Goal: Task Accomplishment & Management: Manage account settings

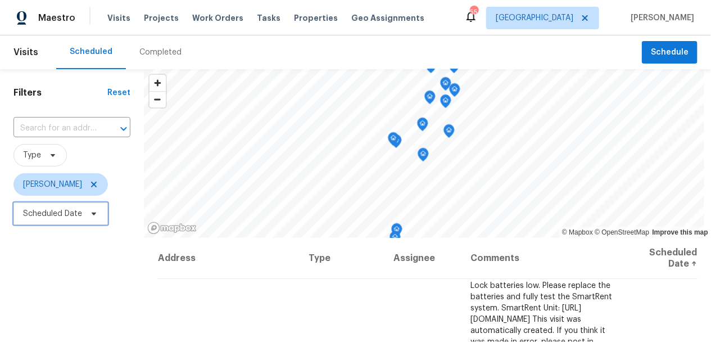
click at [61, 220] on span "Scheduled Date" at bounding box center [60, 213] width 94 height 22
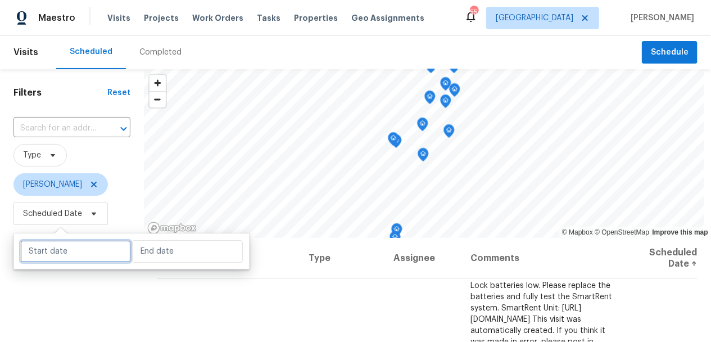
click at [59, 244] on input "text" at bounding box center [75, 251] width 111 height 22
select select "8"
select select "2025"
select select "9"
select select "2025"
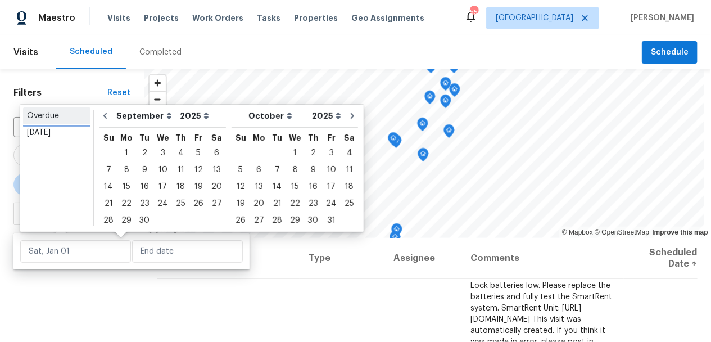
click at [53, 113] on div "Overdue" at bounding box center [57, 115] width 60 height 11
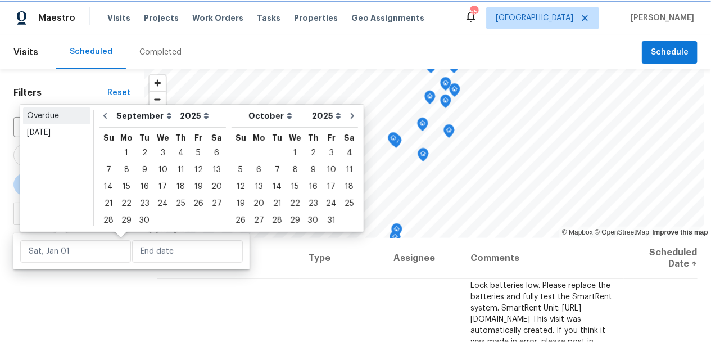
type input "Fri, Aug 29"
type input "Sat, Sep 27"
select select "7"
select select "8"
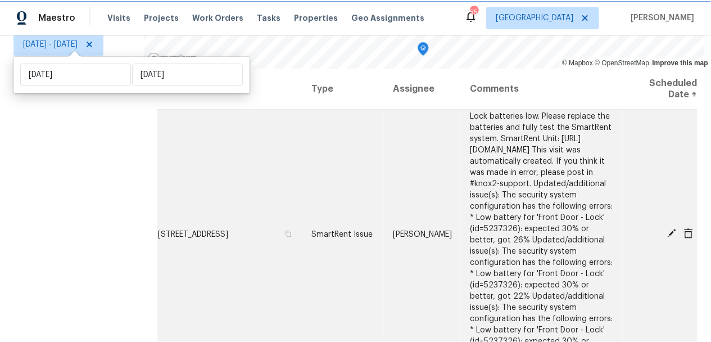
scroll to position [203, 0]
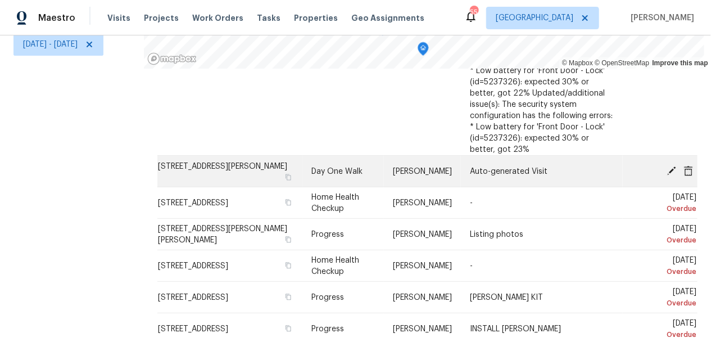
click at [668, 166] on icon at bounding box center [672, 170] width 9 height 9
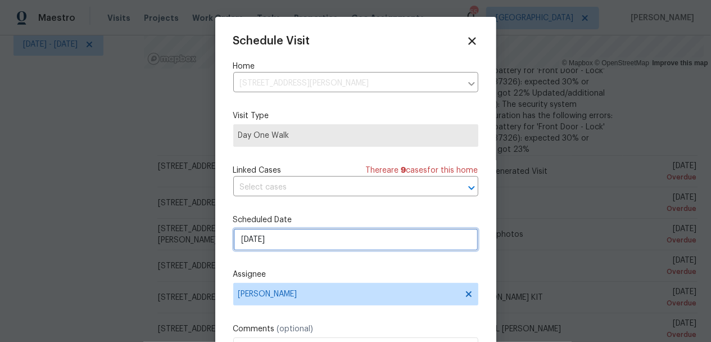
click at [334, 244] on input "9/26/2025" at bounding box center [355, 239] width 245 height 22
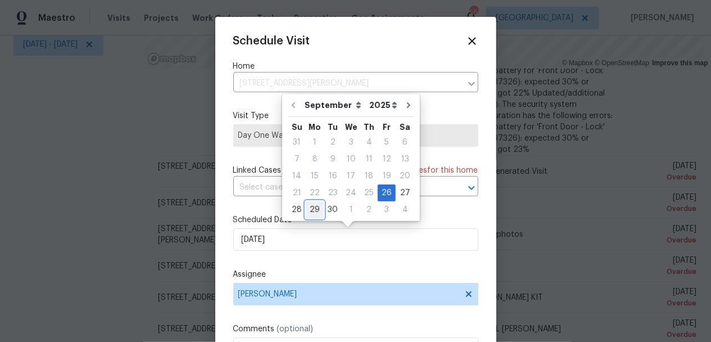
click at [317, 211] on div "29" at bounding box center [315, 210] width 18 height 16
type input "9/29/2025"
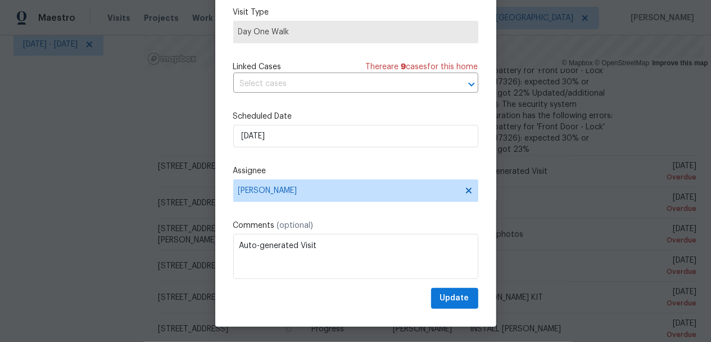
scroll to position [85, 0]
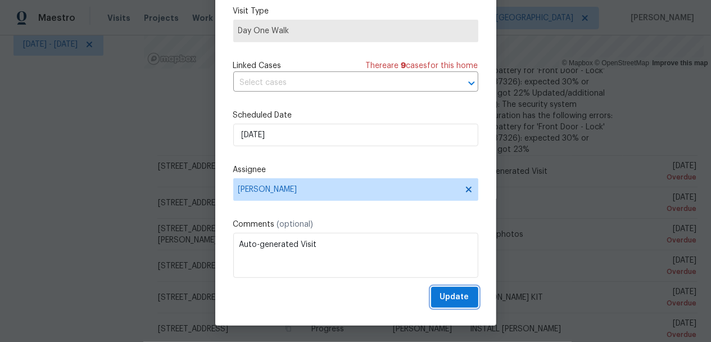
click at [456, 298] on span "Update" at bounding box center [454, 297] width 29 height 14
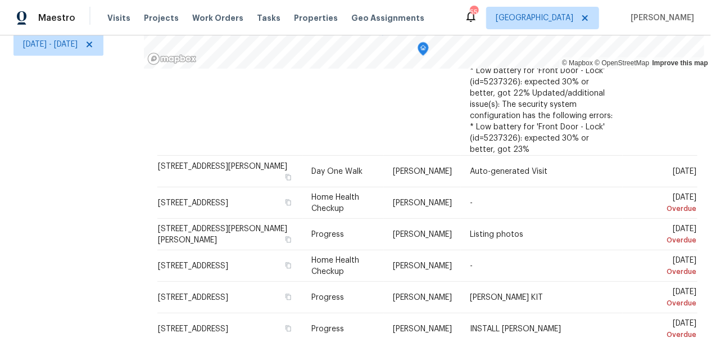
scroll to position [172, 0]
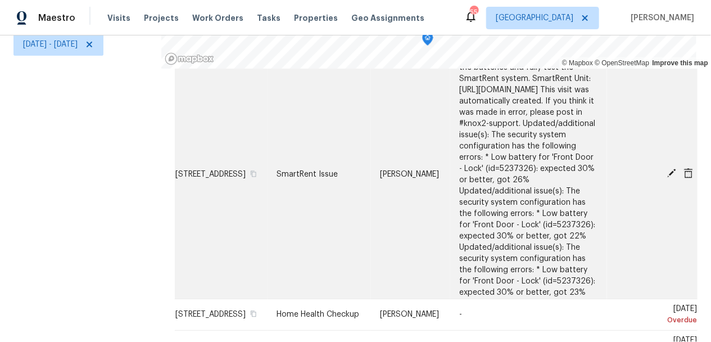
scroll to position [109, 0]
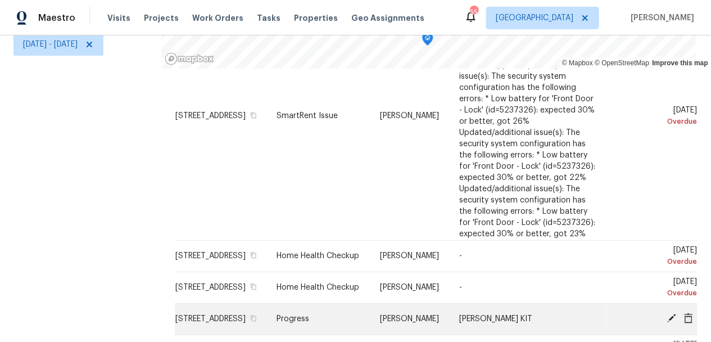
click at [668, 314] on icon at bounding box center [672, 318] width 9 height 9
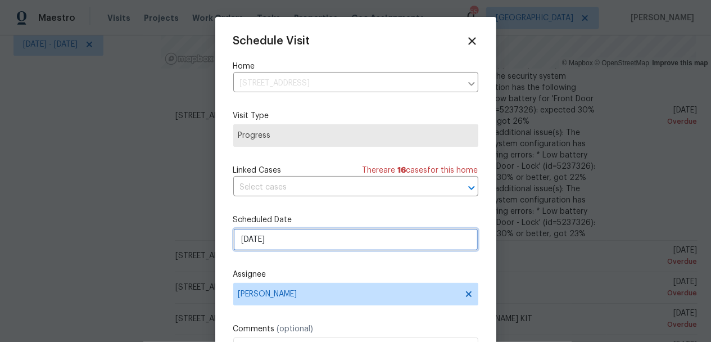
click at [343, 241] on input "[DATE]" at bounding box center [355, 239] width 245 height 22
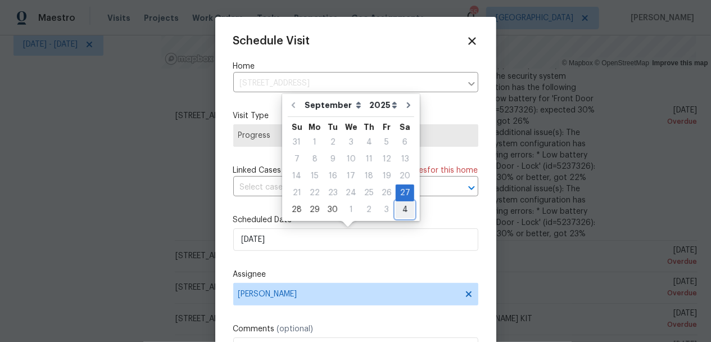
click at [404, 208] on div "4" at bounding box center [405, 210] width 19 height 16
type input "[DATE]"
select select "9"
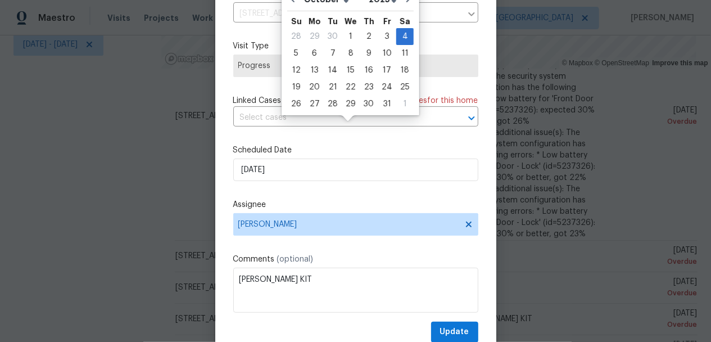
scroll to position [85, 0]
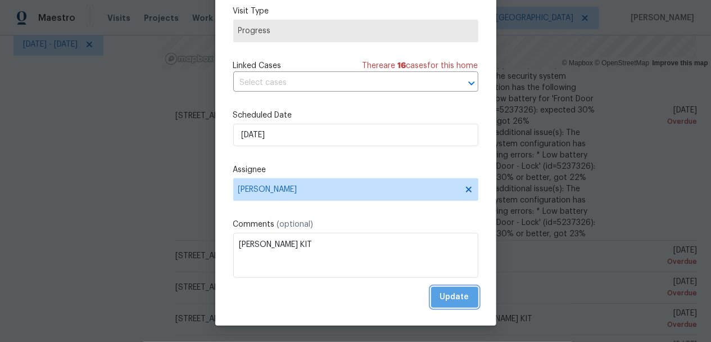
click at [453, 301] on span "Update" at bounding box center [454, 297] width 29 height 14
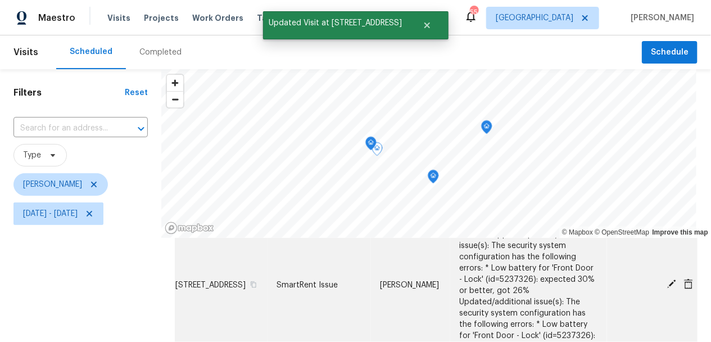
scroll to position [177, 0]
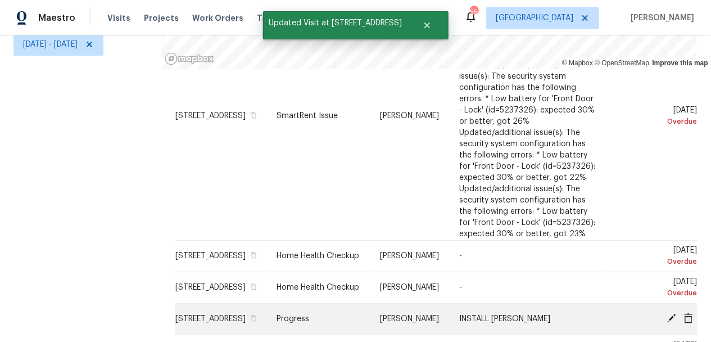
click at [668, 314] on icon at bounding box center [672, 318] width 9 height 9
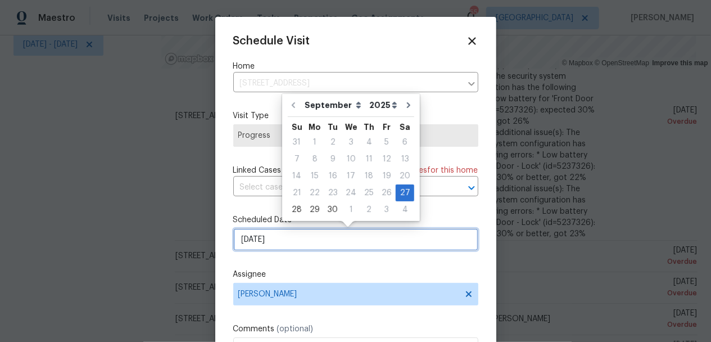
click at [376, 238] on input "9/27/2025" at bounding box center [355, 239] width 245 height 22
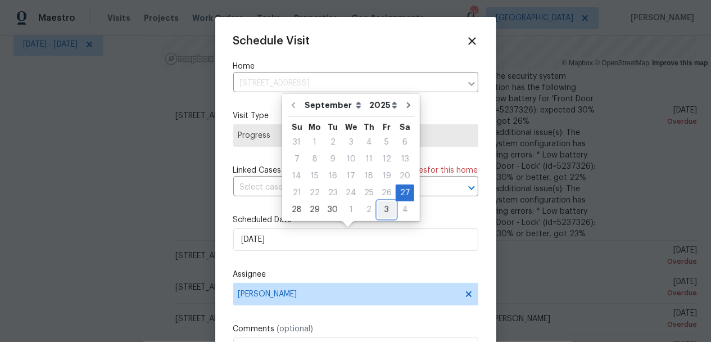
click at [387, 212] on div "3" at bounding box center [387, 210] width 18 height 16
type input "10/3/2025"
select select "9"
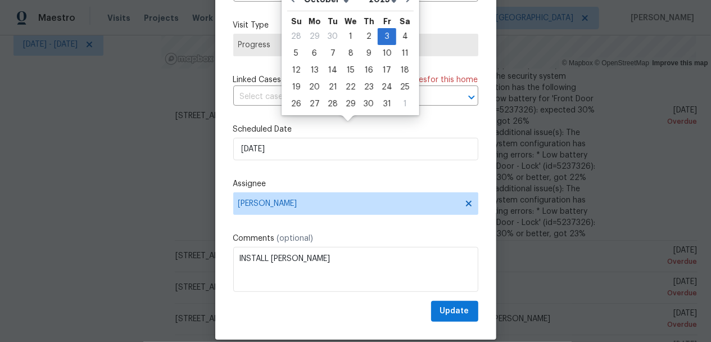
scroll to position [85, 0]
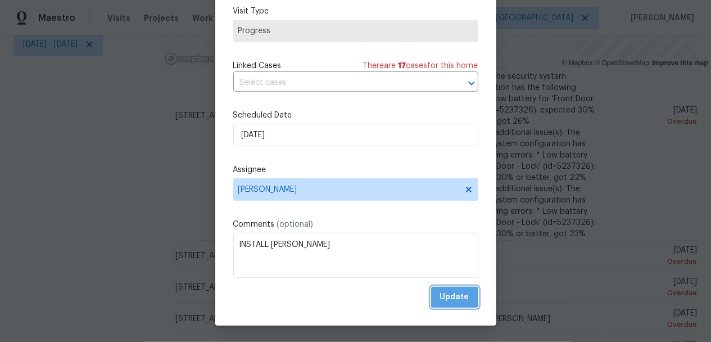
click at [444, 299] on span "Update" at bounding box center [454, 297] width 29 height 14
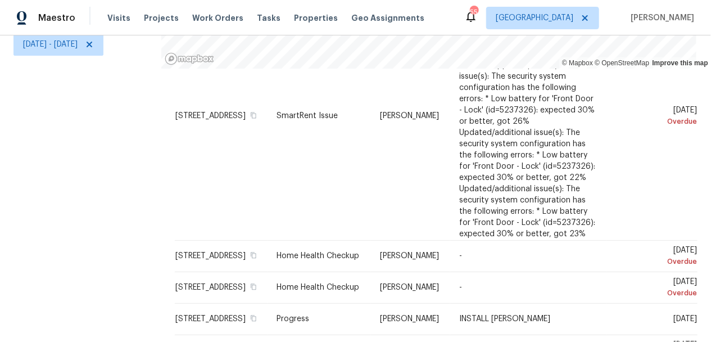
scroll to position [78, 0]
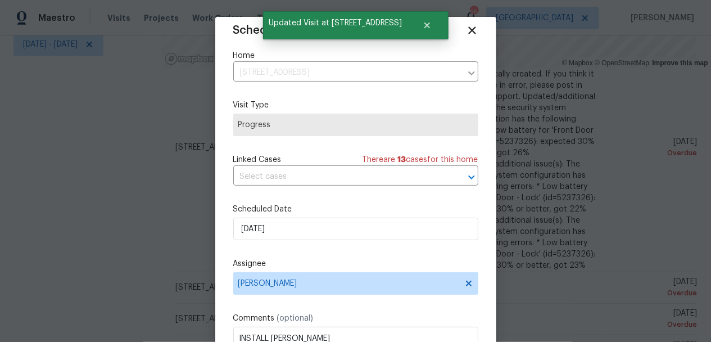
scroll to position [20, 0]
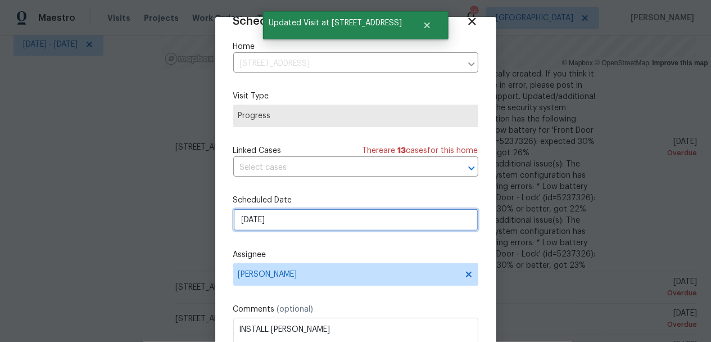
click at [364, 224] on input "9/27/2025" at bounding box center [355, 220] width 245 height 22
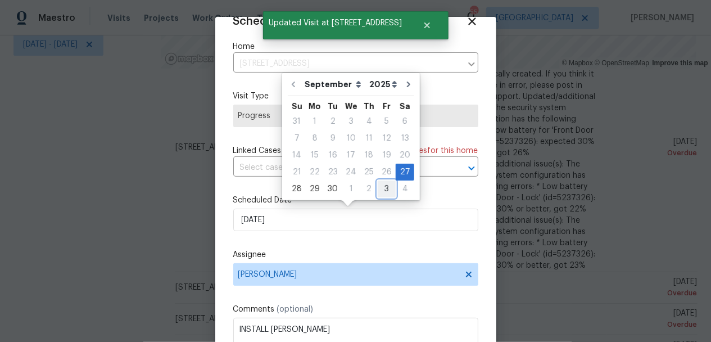
click at [382, 187] on div "3" at bounding box center [387, 189] width 18 height 16
type input "10/3/2025"
select select "9"
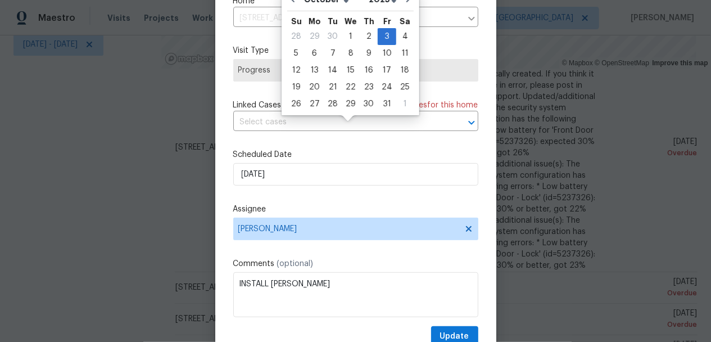
scroll to position [85, 0]
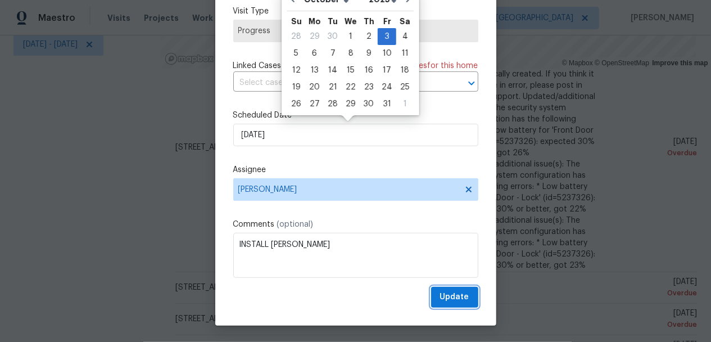
click at [440, 295] on span "Update" at bounding box center [454, 297] width 29 height 14
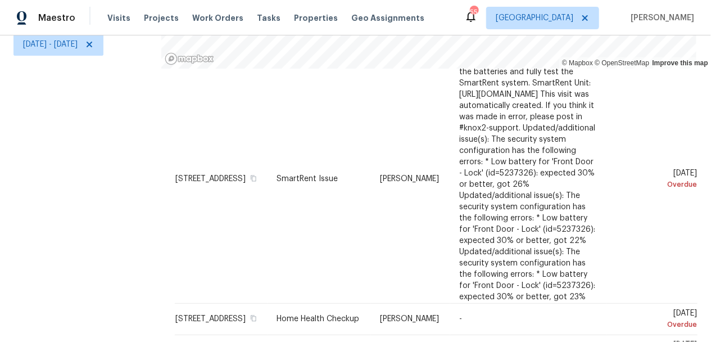
scroll to position [158, 0]
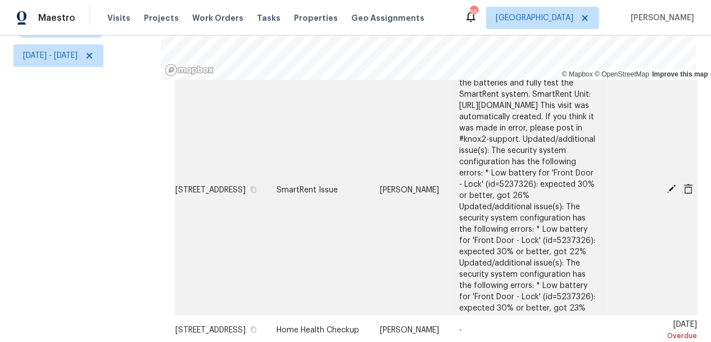
click at [667, 184] on icon at bounding box center [672, 189] width 10 height 10
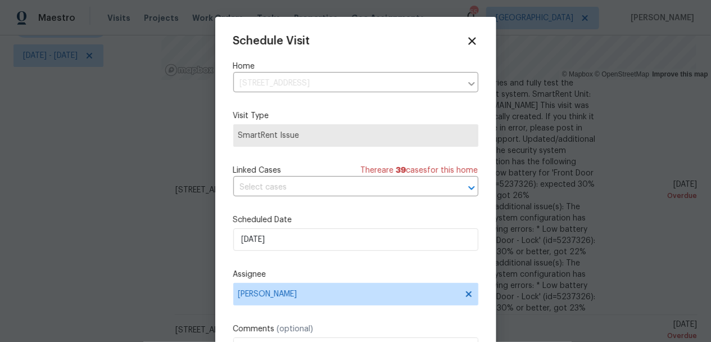
click at [361, 253] on div "Schedule Visit Home 1028 Apollo Beach Blvd Apt 103, Apollo Beach, FL 33572 ​ Vi…" at bounding box center [355, 223] width 245 height 377
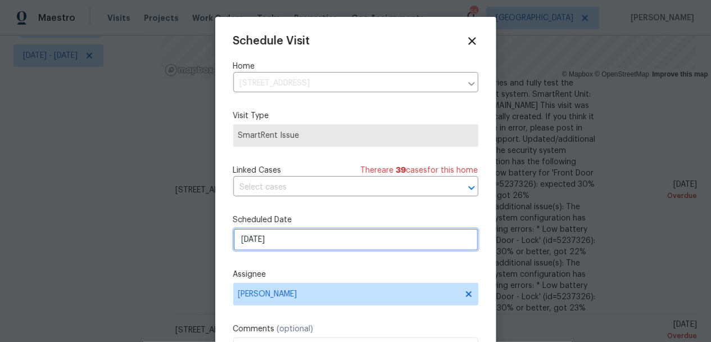
click at [362, 244] on input "9/26/2025" at bounding box center [355, 239] width 245 height 22
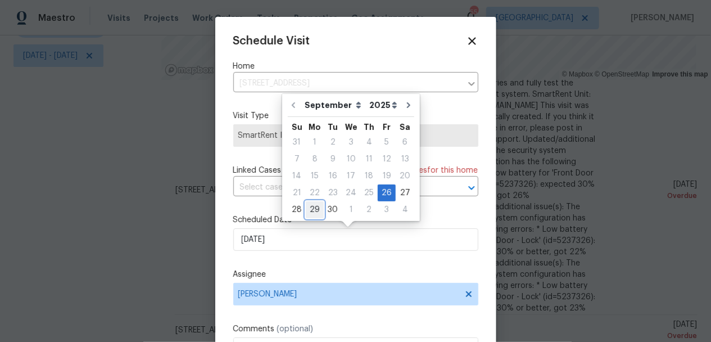
click at [314, 209] on div "29" at bounding box center [315, 210] width 18 height 16
type input "9/29/2025"
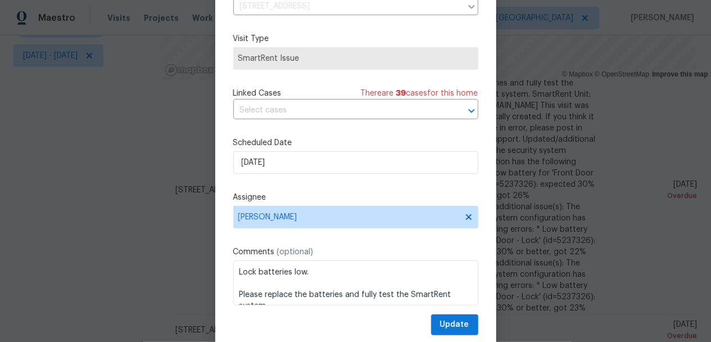
scroll to position [85, 0]
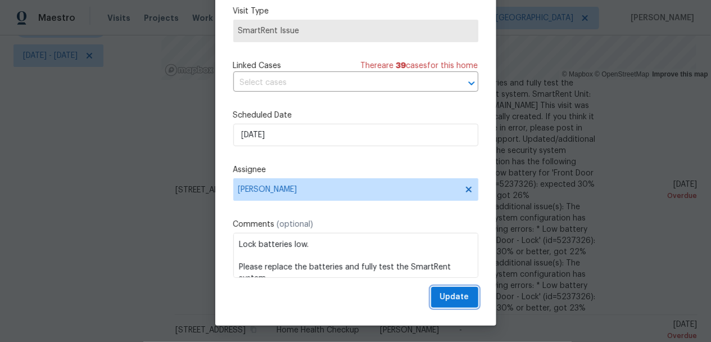
click at [444, 292] on span "Update" at bounding box center [454, 297] width 29 height 14
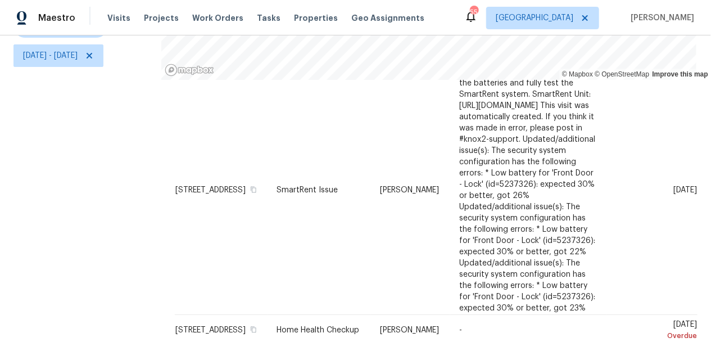
scroll to position [0, 0]
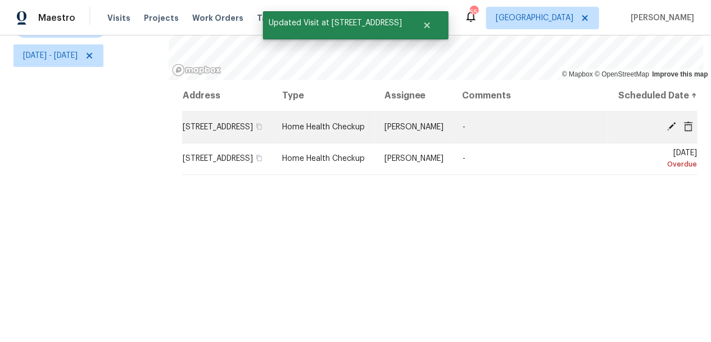
click at [668, 131] on icon at bounding box center [672, 126] width 9 height 9
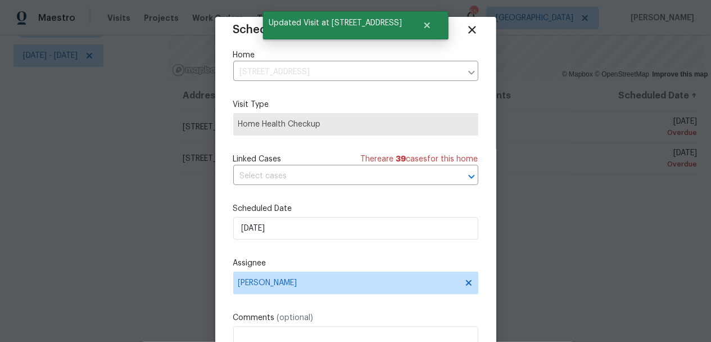
scroll to position [20, 0]
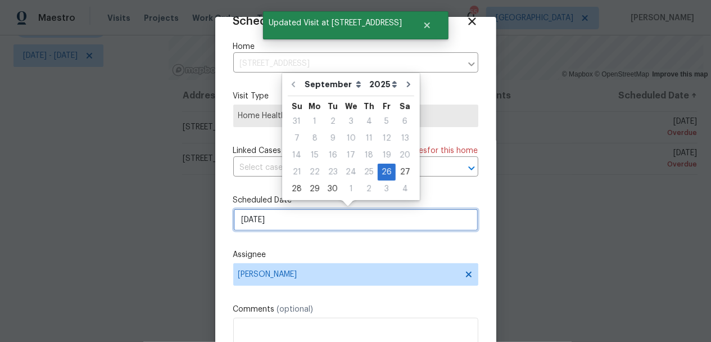
click at [371, 223] on input "9/26/2025" at bounding box center [355, 220] width 245 height 22
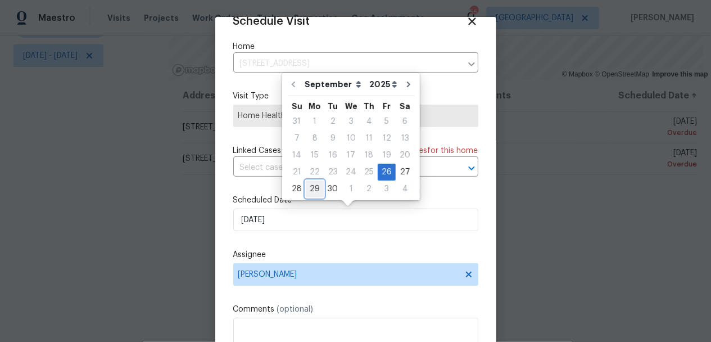
click at [311, 190] on div "29" at bounding box center [315, 189] width 18 height 16
type input "9/29/2025"
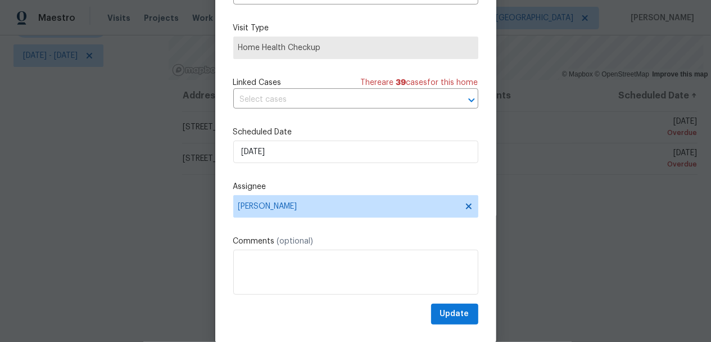
scroll to position [85, 0]
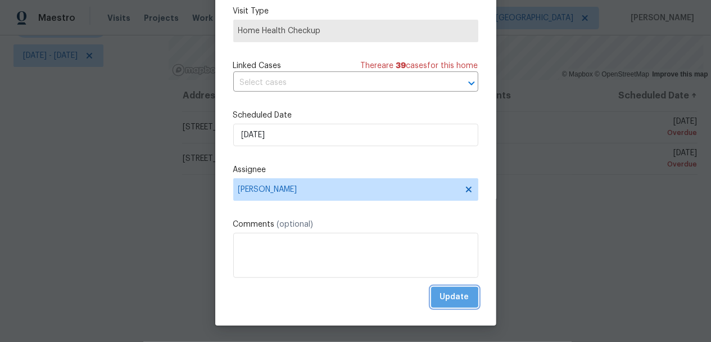
click at [441, 297] on span "Update" at bounding box center [454, 297] width 29 height 14
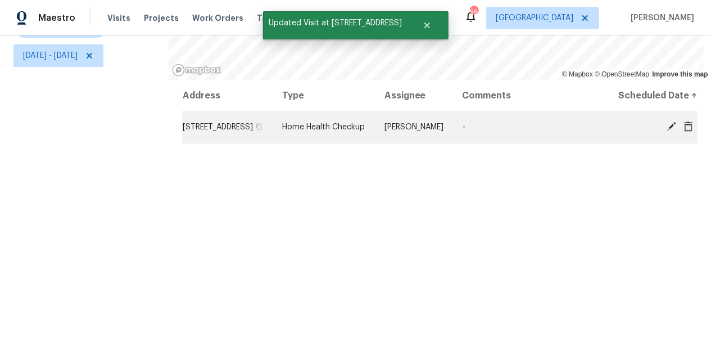
click at [667, 131] on icon at bounding box center [672, 126] width 10 height 10
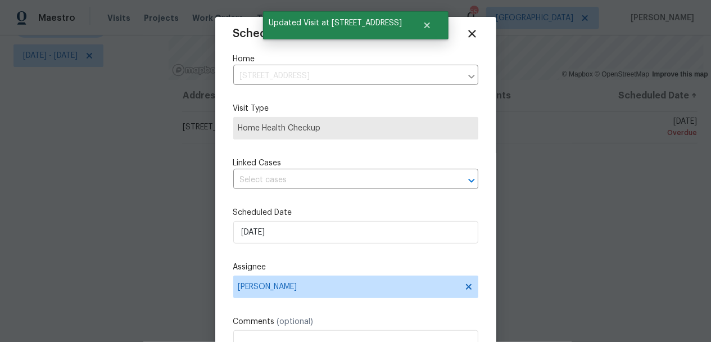
scroll to position [20, 0]
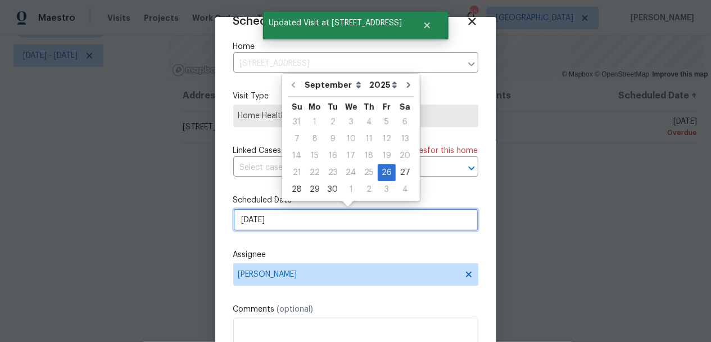
click at [364, 217] on input "9/26/2025" at bounding box center [355, 220] width 245 height 22
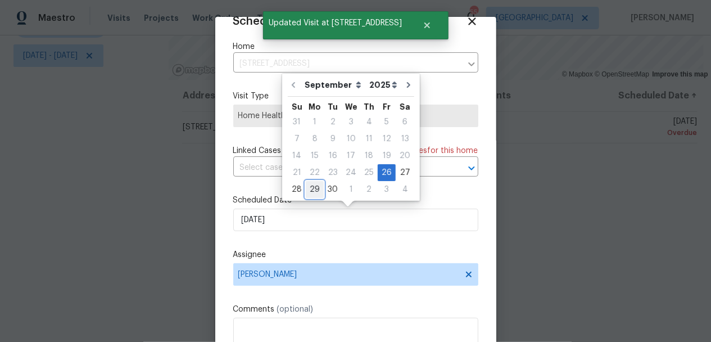
click at [317, 192] on div "29" at bounding box center [315, 190] width 18 height 16
type input "9/29/2025"
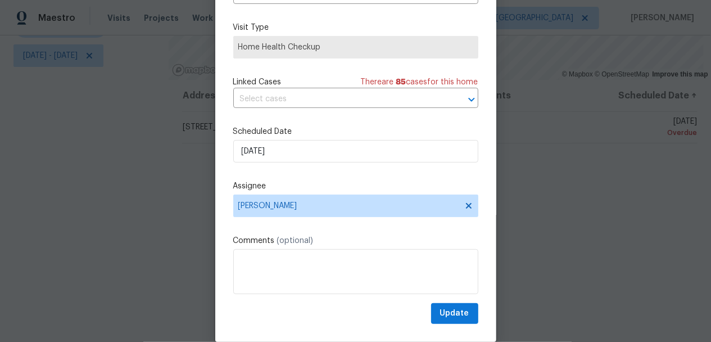
scroll to position [85, 0]
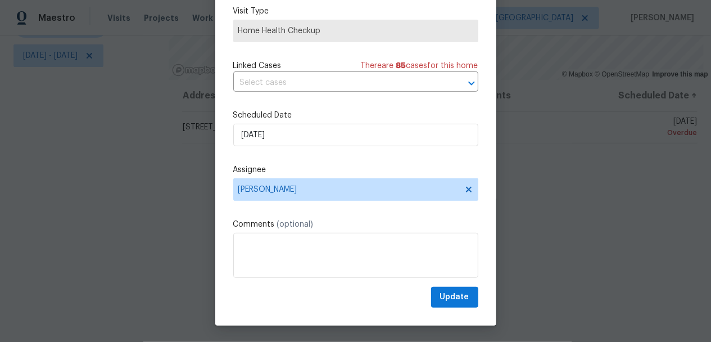
click at [475, 300] on div "Schedule Visit Home 1340 Apollo Beach Blvd S, Apollo Beach, FL 33572 ​ Visit Ty…" at bounding box center [355, 129] width 281 height 394
click at [456, 300] on span "Update" at bounding box center [454, 297] width 29 height 14
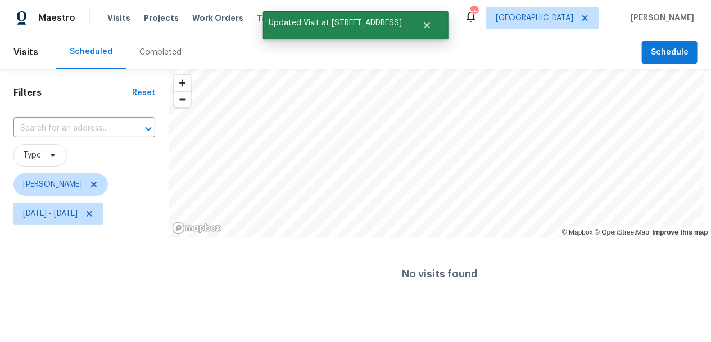
scroll to position [0, 0]
click at [78, 208] on span "Fri, Aug 29 - Sat, Sep 27" at bounding box center [50, 213] width 55 height 11
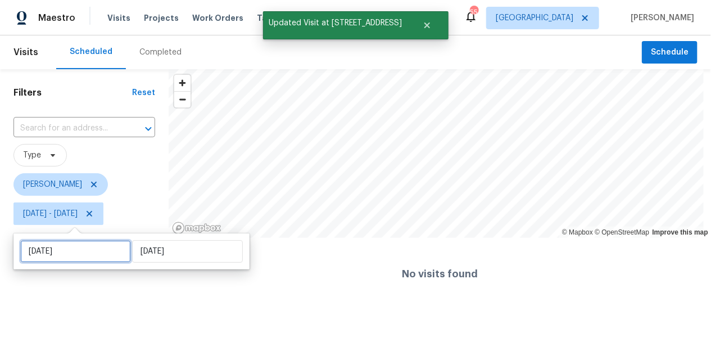
click at [76, 254] on input "Fri, Aug 29" at bounding box center [75, 251] width 111 height 22
select select "7"
select select "2025"
select select "8"
select select "2025"
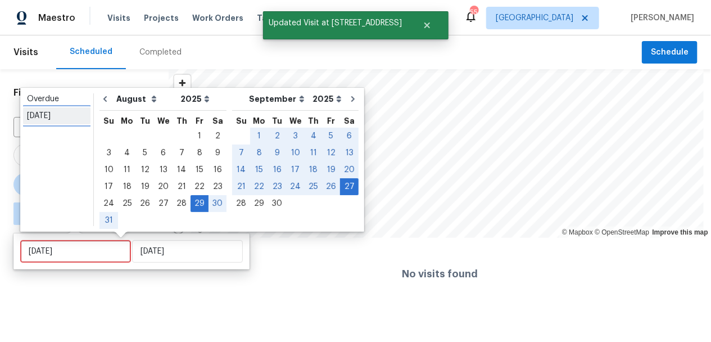
click at [52, 115] on div "Today" at bounding box center [57, 115] width 60 height 11
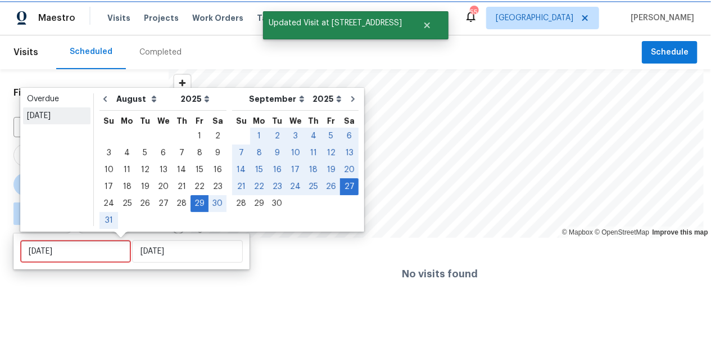
type input "Sun, Sep 28"
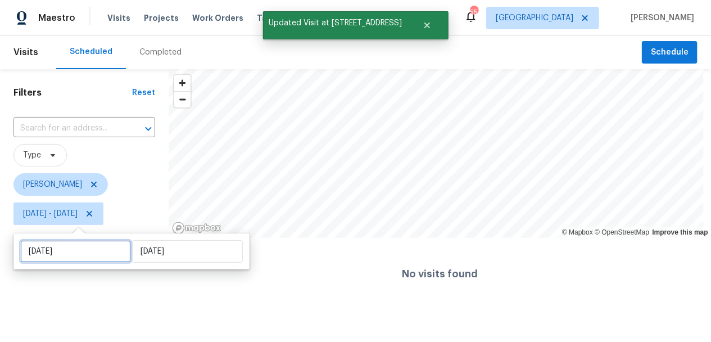
select select "8"
select select "2025"
select select "9"
select select "2025"
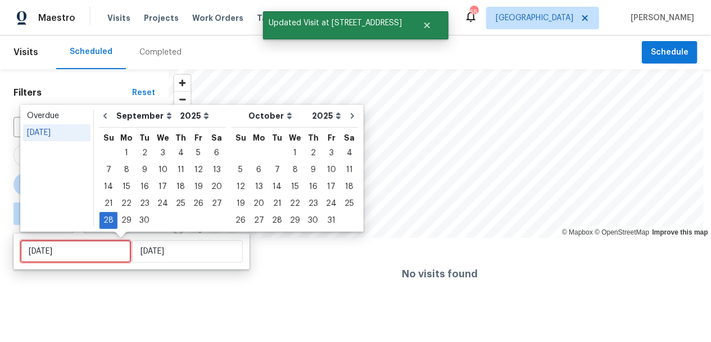
click at [65, 258] on input "Sun, Sep 28" at bounding box center [75, 251] width 111 height 22
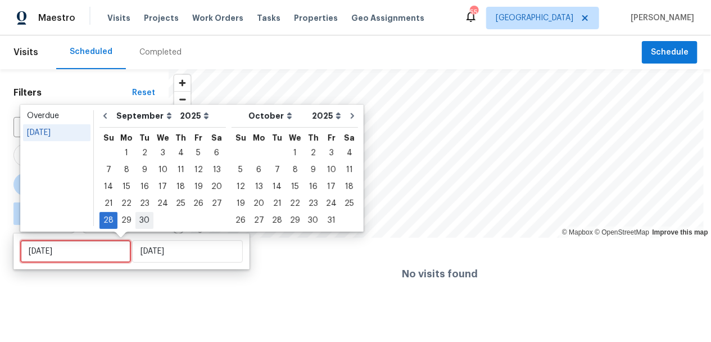
type input "Tue, Sep 30"
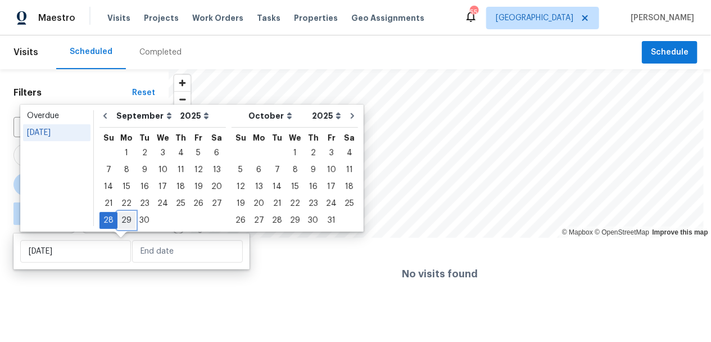
click at [127, 223] on div "29" at bounding box center [127, 221] width 18 height 16
type input "Mon, Sep 29"
type input "Sun, Sep 28"
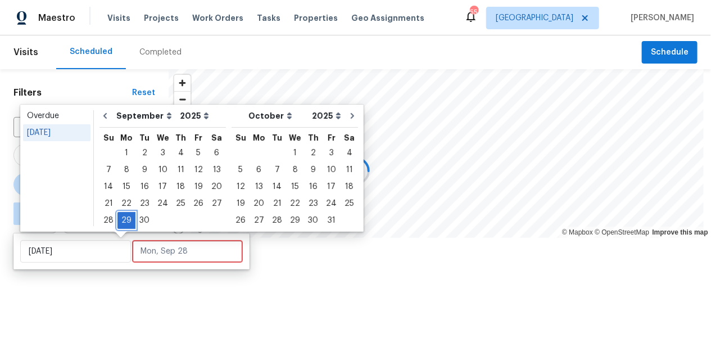
click at [127, 222] on div "29" at bounding box center [127, 221] width 18 height 16
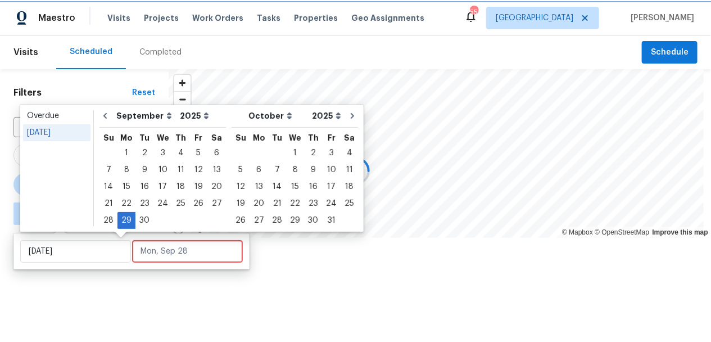
type input "Mon, Sep 29"
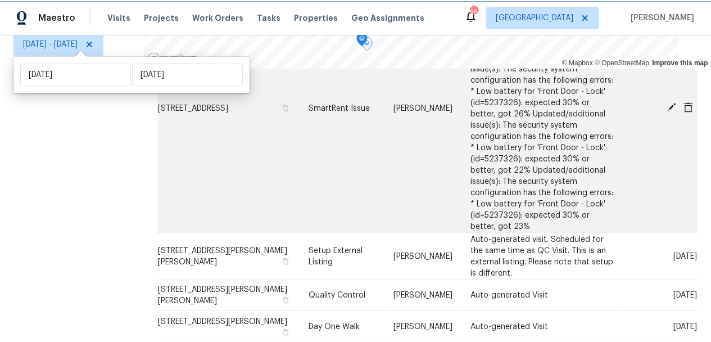
scroll to position [181, 0]
